Goal: Ask a question: Ask a question

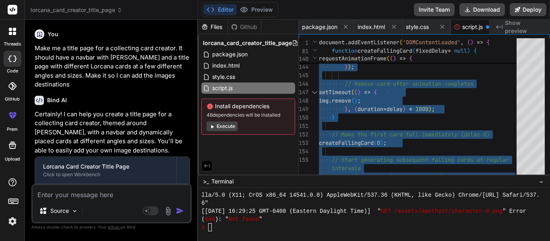
scroll to position [8055, 0]
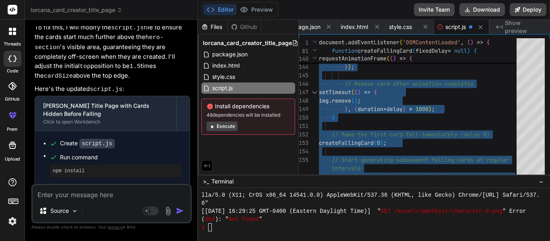
click at [69, 196] on textarea at bounding box center [112, 192] width 158 height 14
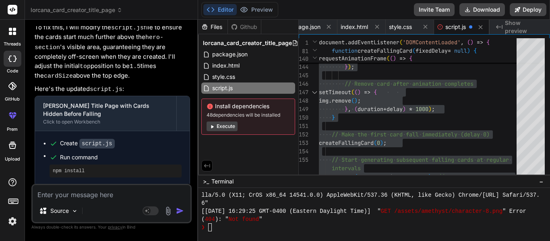
type textarea "M"
type textarea "x"
type textarea "Ma"
type textarea "x"
type textarea "Mak"
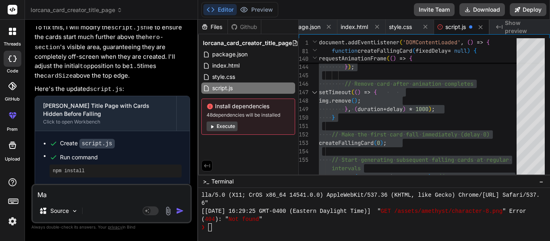
type textarea "x"
type textarea "Make"
type textarea "x"
type textarea "Make"
type textarea "x"
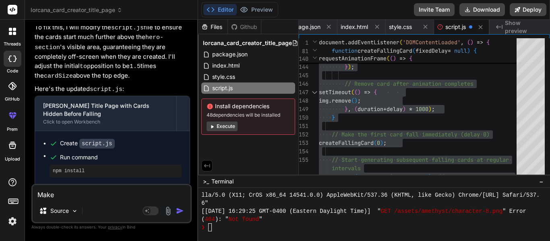
type textarea "Make i"
type textarea "x"
type textarea "Make it"
type textarea "x"
type textarea "Make it"
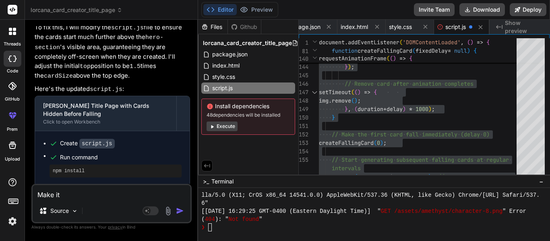
type textarea "x"
type textarea "Make it s"
type textarea "x"
type textarea "Make it so"
type textarea "x"
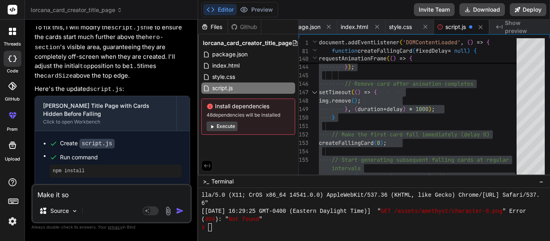
type textarea "Make it so"
type textarea "x"
type textarea "Make it so d"
type textarea "x"
type textarea "Make it so"
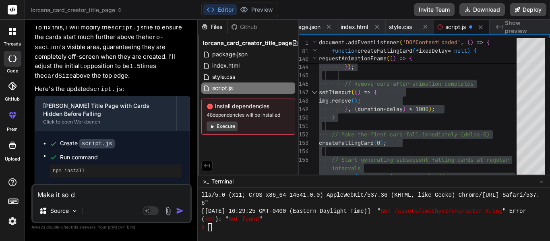
type textarea "x"
type textarea "Make it so c"
type textarea "x"
type textarea "Make it so ca"
type textarea "x"
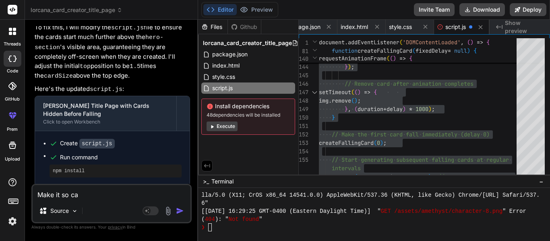
type textarea "Make it so car"
type textarea "x"
type textarea "Make it so card"
type textarea "x"
type textarea "Make it so cards"
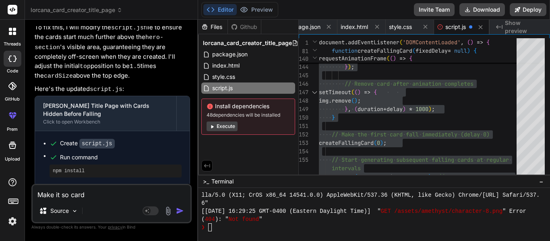
type textarea "x"
type textarea "Make it so cards"
type textarea "x"
type textarea "Make it so cards c"
type textarea "x"
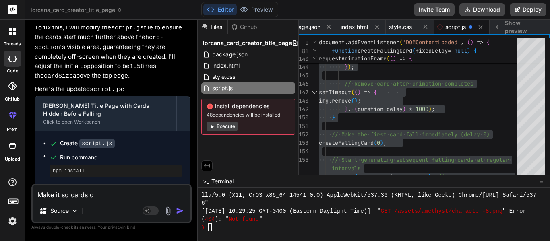
type textarea "Make it so cards ca"
type textarea "x"
type textarea "Make it so cards can"
type textarea "x"
type textarea "Make it so cards can'"
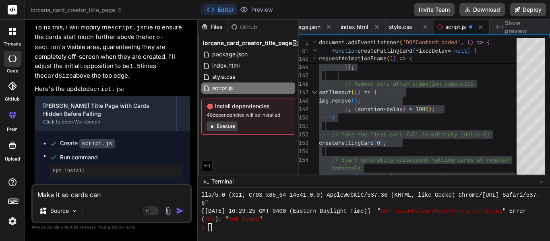
type textarea "x"
type textarea "Make it so cards can't"
type textarea "x"
type textarea "Make it so cards can't"
type textarea "x"
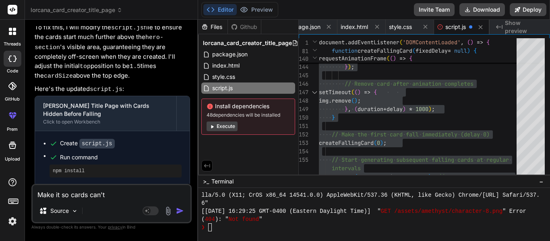
type textarea "Make it so cards can't b"
type textarea "x"
type textarea "Make it so cards can't be"
type textarea "x"
type textarea "Make it so cards can't be"
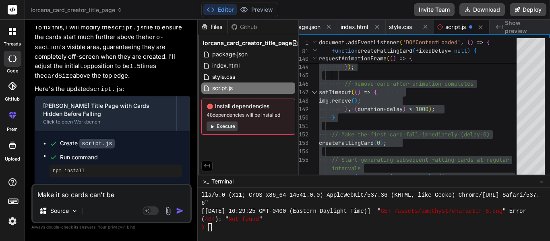
type textarea "x"
type textarea "Make it so cards can't be s"
type textarea "x"
type textarea "Make it so cards can't be sh"
type textarea "x"
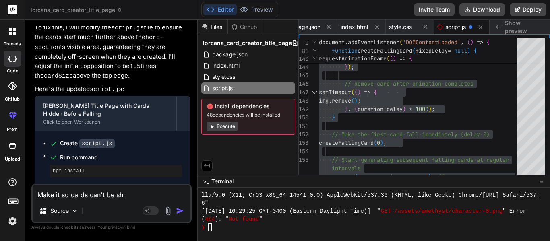
type textarea "Make it so cards can't be sho"
type textarea "x"
type textarea "Make it so cards can't be show"
type textarea "x"
type textarea "Make it so cards can't be shown"
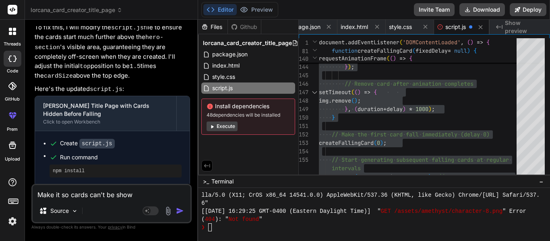
type textarea "x"
type textarea "Make it so cards can't be shown"
type textarea "x"
type textarea "Make it so cards can't be shown a"
type textarea "x"
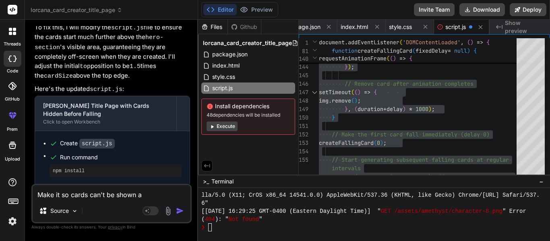
type textarea "Make it so cards can't be shown at"
type textarea "x"
type textarea "Make it so cards can't be shown at"
type textarea "x"
type textarea "Make it so cards can't be shown at t"
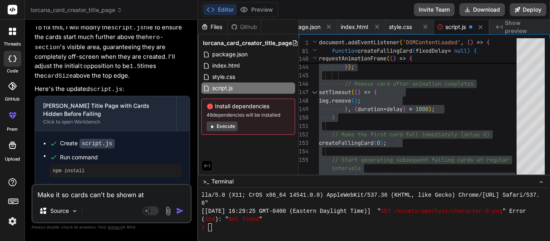
type textarea "x"
type textarea "Make it so cards can't be shown at th"
type textarea "x"
type textarea "Make it so cards can't be shown at the"
type textarea "x"
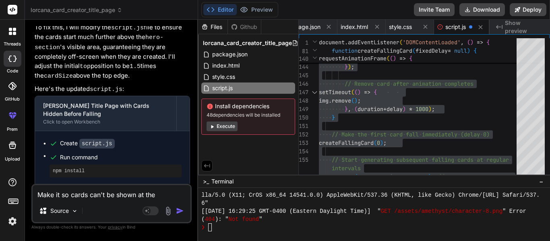
type textarea "Make it so cards can't be shown at the"
type textarea "x"
type textarea "Make it so cards can't be shown at the s"
type textarea "x"
type textarea "Make it so cards can't be shown at the sa"
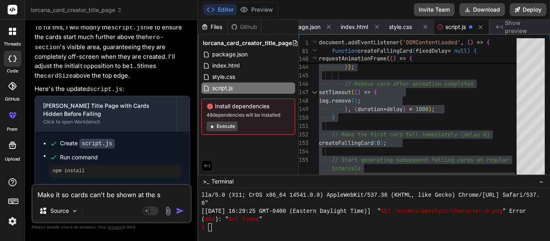
type textarea "x"
type textarea "Make it so cards can't be shown at the [PERSON_NAME]"
type textarea "x"
type textarea "Make it so cards can't be shown at the same"
type textarea "x"
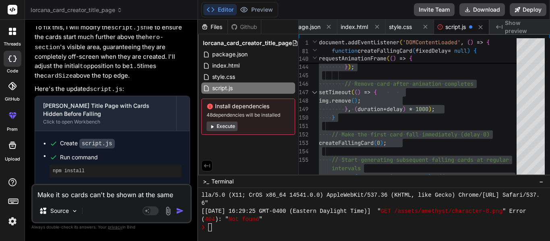
type textarea "Make it so cards can't be shown at the same"
type textarea "x"
type textarea "Make it so cards can't be shown at the same t"
type textarea "x"
type textarea "Make it so cards can't be shown at the same ti"
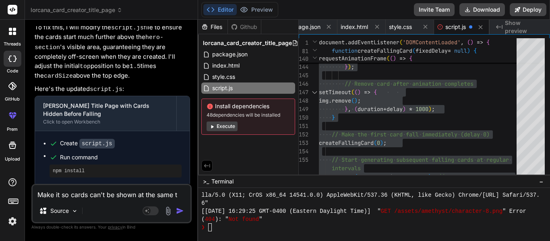
type textarea "x"
type textarea "Make it so cards can't be shown at the same [PERSON_NAME]"
type textarea "x"
type textarea "Make it so cards can't be shown at the same time"
type textarea "x"
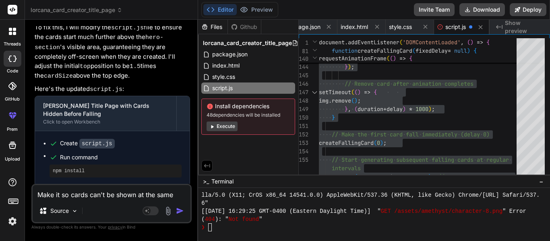
type textarea "Make it so cards can't be shown at the same time"
type textarea "x"
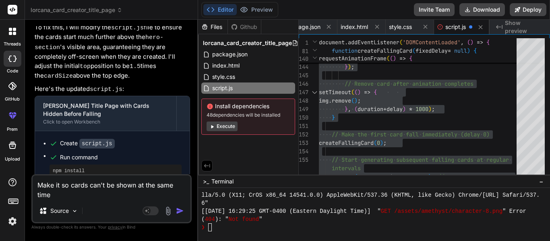
type textarea "Make it so cards can't be shown at the same time w"
type textarea "x"
type textarea "Make it so cards can't be shown at the same time wh"
type textarea "x"
type textarea "Make it so cards can't be shown at the same time whi"
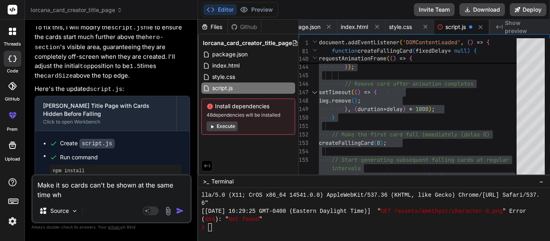
type textarea "x"
type textarea "Make it so cards can't be shown at the same time whil"
type textarea "x"
type textarea "Make it so cards can't be shown at the same time while"
type textarea "x"
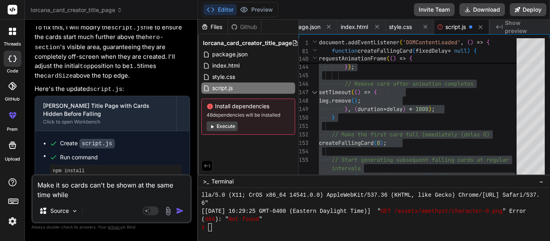
type textarea "Make it so cards can't be shown at the same time while"
type textarea "x"
type textarea "Make it so cards can't be shown at the same time while o"
type textarea "x"
type textarea "Make it so cards can't be shown at the same time while on"
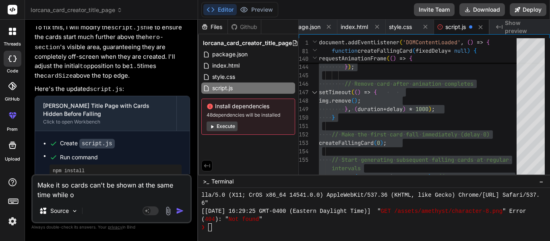
type textarea "x"
type textarea "Make it so cards can't be shown at the same time while on"
type textarea "x"
type textarea "Make it so cards can't be shown at the same time while on t"
type textarea "x"
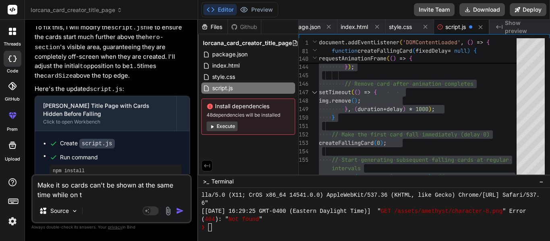
type textarea "Make it so cards can't be shown at the same time while on th"
type textarea "x"
type textarea "Make it so cards can't be shown at the same time while on the"
type textarea "x"
type textarea "Make it so cards can't be shown at the same time while on the"
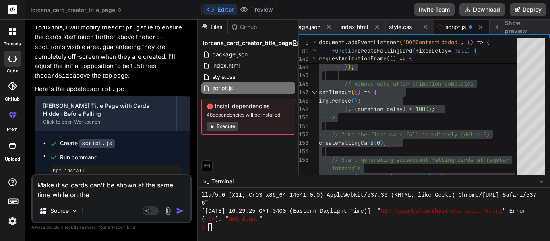
type textarea "x"
type textarea "Make it so cards can't be shown at the same time while on the p"
type textarea "x"
type textarea "Make it so cards can't be shown at the same time while on the pa"
type textarea "x"
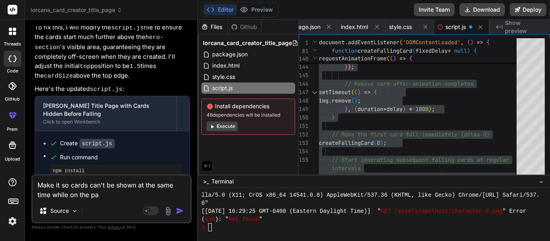
type textarea "Make it so cards can't be shown at the same time while on the pag"
type textarea "x"
type textarea "Make it so cards can't be shown at the same time while on the page"
type textarea "x"
type textarea "Make it so cards can't be shown at the same time while on the page"
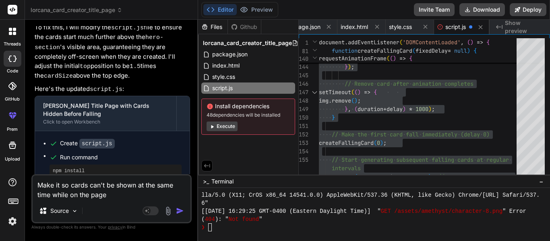
type textarea "x"
type textarea "Make it so cards can't be shown at the same time while on the page ("
type textarea "x"
type textarea "Make it so cards can't be shown at the same time while on the page (f"
type textarea "x"
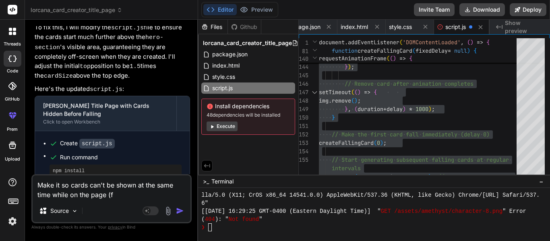
type textarea "Make it so cards can't be shown at the same time while on the page (fo"
type textarea "x"
type textarea "Make it so cards can't be shown at the same time while on the page (for"
type textarea "x"
type textarea "Make it so cards can't be shown at the same time while on the page (for"
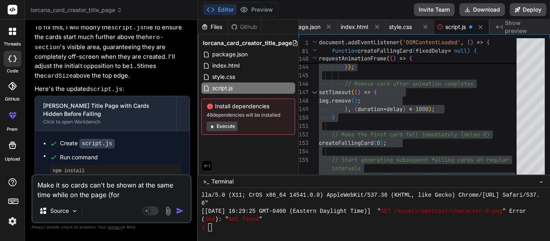
type textarea "x"
type textarea "Make it so cards can't be shown at the same time while on the page (for e"
type textarea "x"
type textarea "Make it so cards can't be shown at the same time while on the page (for ex"
type textarea "x"
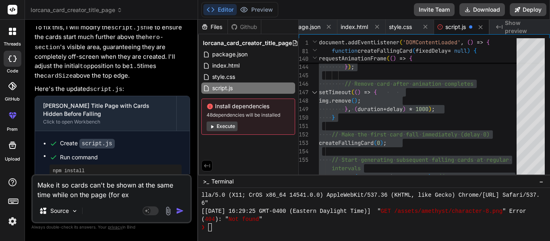
type textarea "Make it so cards can't be shown at the same time while on the page (for exa"
type textarea "x"
type textarea "Make it so cards can't be shown at the same time while on the page (for exam"
type textarea "x"
type textarea "Make it so cards can't be shown at the same time while on the page (for examp"
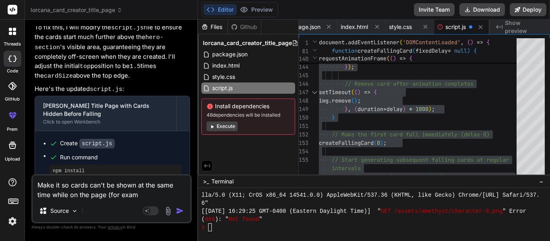
type textarea "x"
type textarea "Make it so cards can't be shown at the same time while on the page (for exampl"
type textarea "x"
type textarea "Make it so cards can't be shown at the same time while on the page (for example"
type textarea "x"
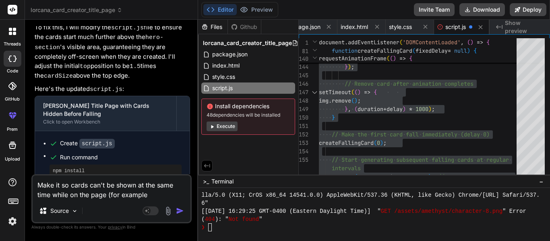
type textarea "Make it so cards can't be shown at the same time while on the page (for example,"
type textarea "x"
type textarea "Make it so cards can't be shown at the same time while on the page (for example,"
type textarea "x"
type textarea "Make it so cards can't be shown at the same time while on the page (for example…"
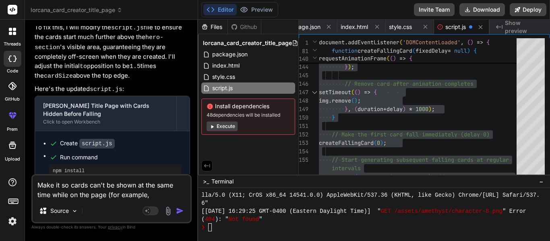
type textarea "x"
type textarea "Make it so cards can't be shown at the same time while on the page (for example…"
type textarea "x"
type textarea "Make it so cards can't be shown at the same time while on the page (for example…"
type textarea "x"
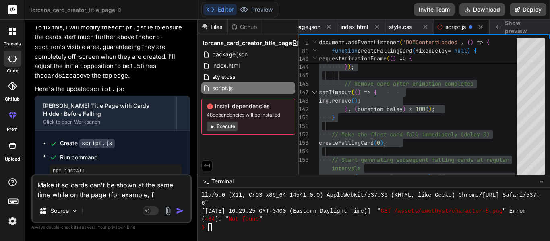
type textarea "Make it so cards can't be shown at the same time while on the page (for example,"
type textarea "x"
type textarea "Make it so cards can't be shown at the same time while on the page (for example…"
type textarea "x"
type textarea "Make it so cards can't be shown at the same time while on the page (for example…"
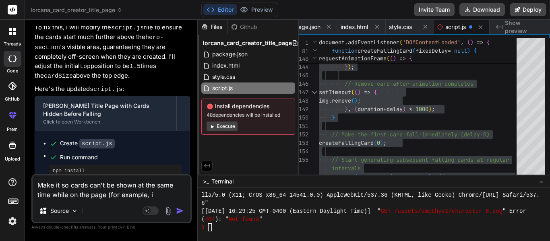
type textarea "x"
type textarea "Make it so cards can't be shown at the same time while on the page (for example…"
type textarea "x"
type textarea "Make it so cards can't be shown at the same time while on the page (for example…"
type textarea "x"
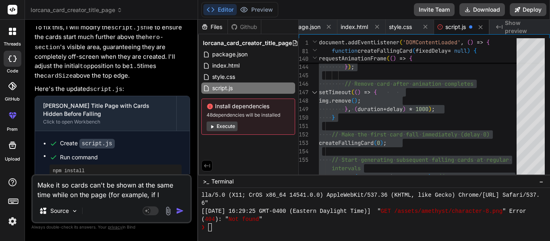
type textarea "Make it so cards can't be shown at the same time while on the page (for example…"
type textarea "x"
type textarea "Make it so cards can't be shown at the same time while on the page (for example…"
type textarea "x"
type textarea "Make it so cards can't be shown at the same time while on the page (for example…"
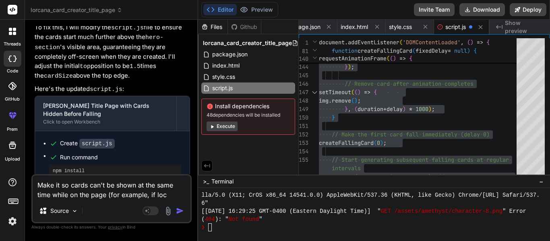
type textarea "x"
type textarea "Make it so cards can't be shown at the same time while on the page (for example…"
type textarea "x"
type textarea "Make it so cards can't be shown at the same time while on the page (for example…"
type textarea "x"
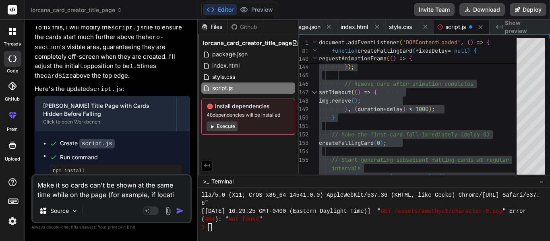
type textarea "Make it so cards can't be shown at the same time while on the page (for example…"
type textarea "x"
type textarea "Make it so cards can't be shown at the same time while on the page (for example…"
type textarea "x"
type textarea "Make it so cards can't be shown at the same time while on the page (for example…"
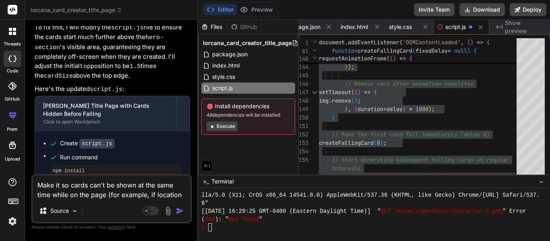
type textarea "x"
type textarea "Make it so cards can't be shown at the same time while on the page (for example…"
type textarea "x"
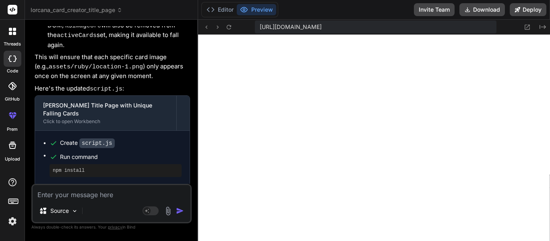
scroll to position [7166, 0]
click at [100, 190] on textarea at bounding box center [112, 192] width 158 height 14
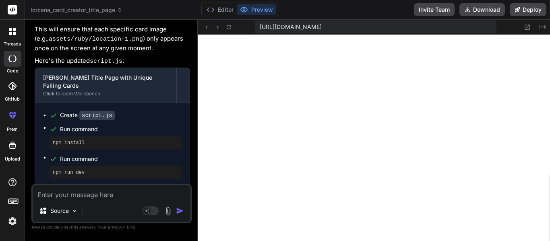
scroll to position [7250, 0]
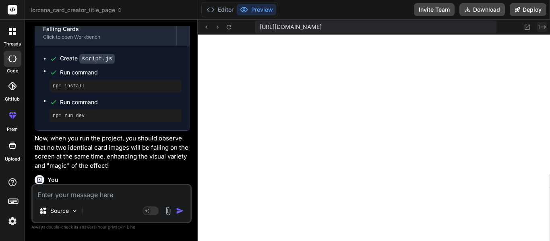
click at [542, 25] on icon "Created with Pixso." at bounding box center [543, 27] width 6 height 6
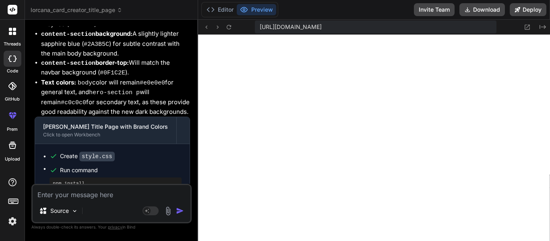
scroll to position [7579, 0]
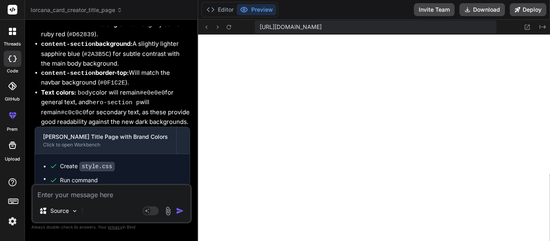
click at [102, 193] on textarea at bounding box center [112, 192] width 158 height 14
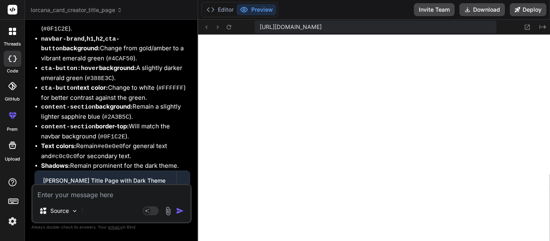
scroll to position [9334, 0]
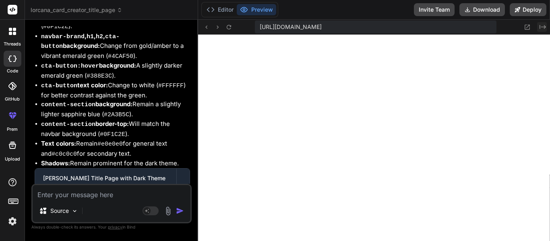
click at [537, 26] on button "Created with Pixso." at bounding box center [542, 27] width 10 height 10
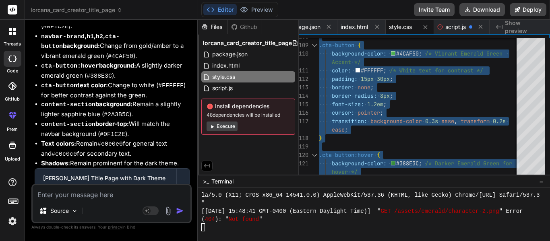
click at [91, 199] on textarea at bounding box center [112, 192] width 158 height 14
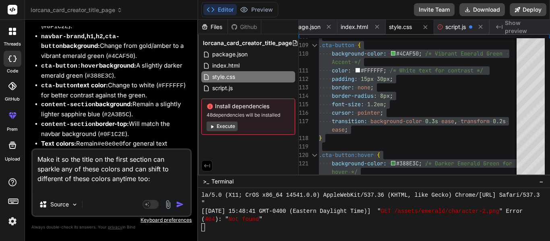
paste textarea "Amber: #F5B202. Amethyst: #81377B. Emerald: #2A8934. Ruby: #D3082F. Sapphire: #…"
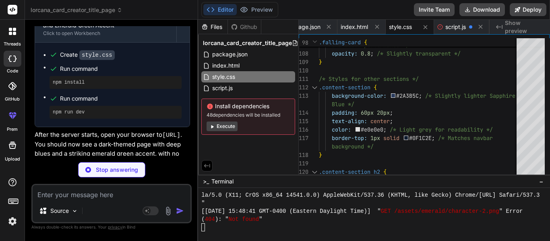
scroll to position [9793, 0]
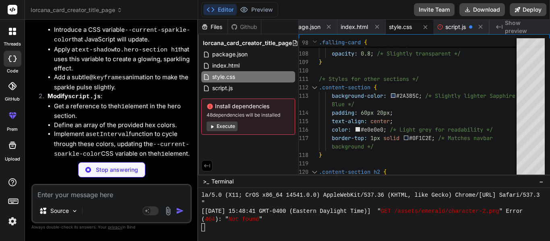
click at [78, 187] on textarea at bounding box center [112, 192] width 158 height 14
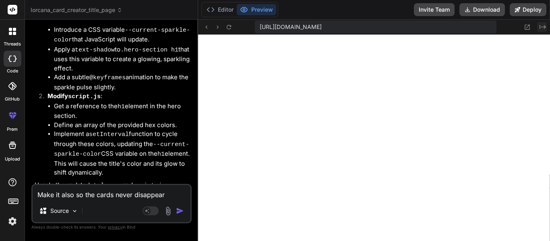
click at [542, 28] on icon "Created with Pixso." at bounding box center [543, 27] width 6 height 6
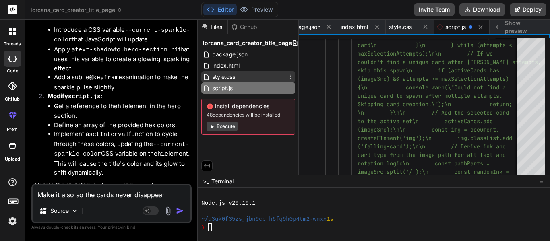
click at [244, 79] on div "style.css" at bounding box center [248, 76] width 94 height 11
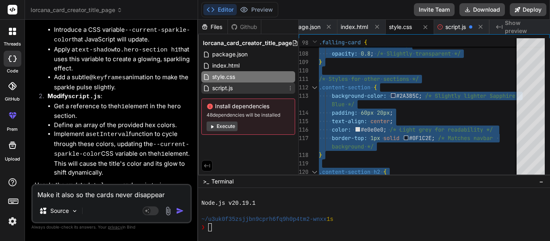
click at [250, 91] on div "script.js" at bounding box center [248, 88] width 94 height 11
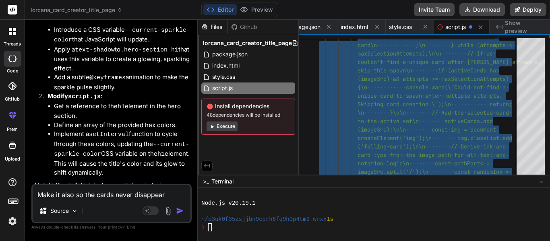
click at [106, 198] on textarea "Make it also so the cards never disappear" at bounding box center [112, 192] width 158 height 14
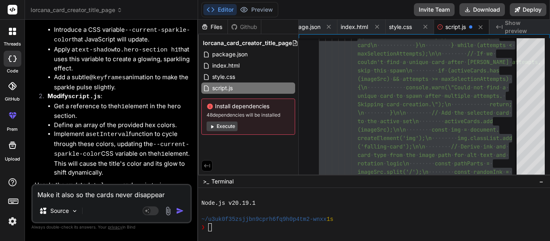
click at [106, 198] on textarea "Make it also so the cards never disappear" at bounding box center [112, 192] width 158 height 14
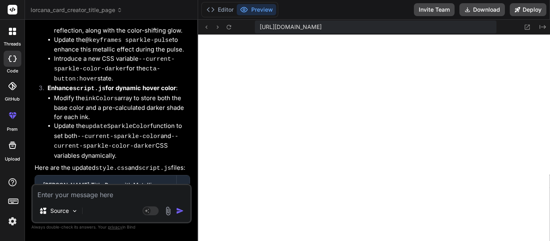
scroll to position [10347, 0]
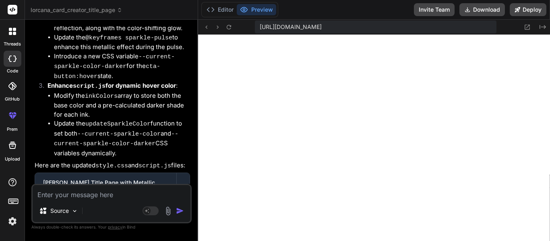
click at [114, 196] on textarea at bounding box center [112, 192] width 158 height 14
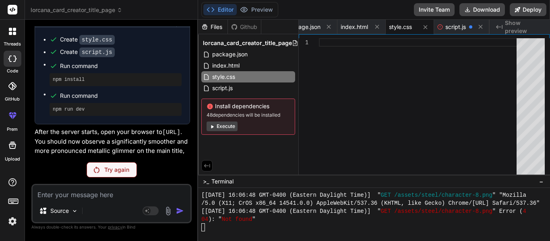
scroll to position [11717, 0]
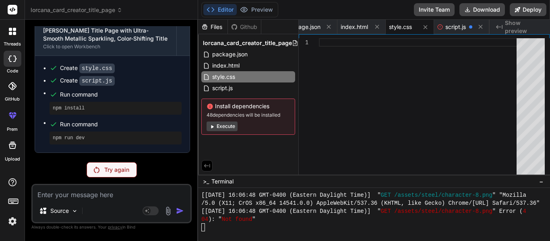
click at [126, 166] on p "Try again" at bounding box center [116, 170] width 25 height 8
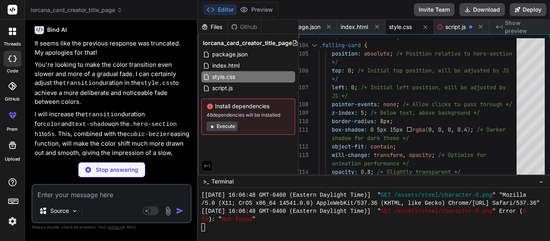
scroll to position [11951, 0]
